Goal: Find specific page/section: Find specific page/section

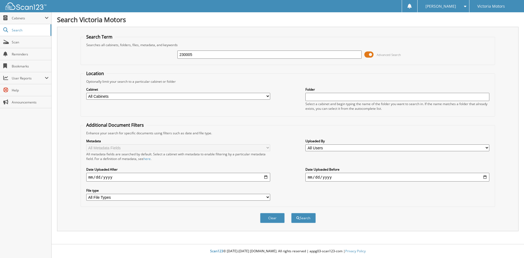
type input "230005"
click at [291, 213] on button "Search" at bounding box center [303, 218] width 25 height 10
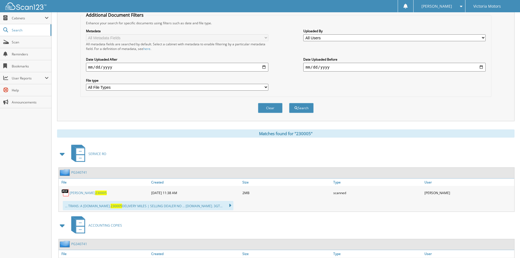
scroll to position [136, 0]
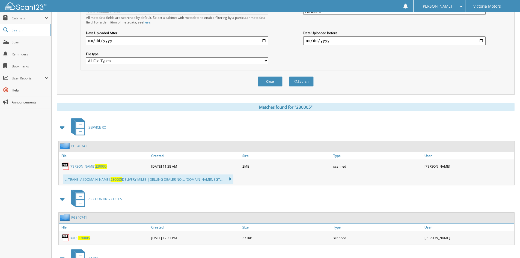
click at [95, 169] on span "230005" at bounding box center [100, 166] width 11 height 5
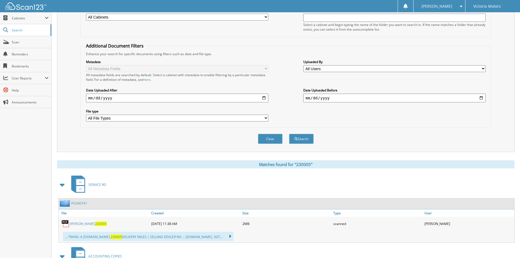
scroll to position [0, 0]
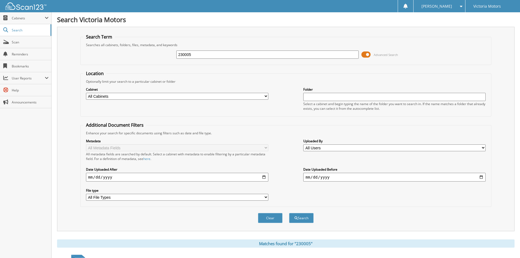
drag, startPoint x: 212, startPoint y: 56, endPoint x: 155, endPoint y: 62, distance: 57.8
click at [155, 62] on div "230005 Advanced Search" at bounding box center [285, 54] width 405 height 15
